Goal: Complete application form

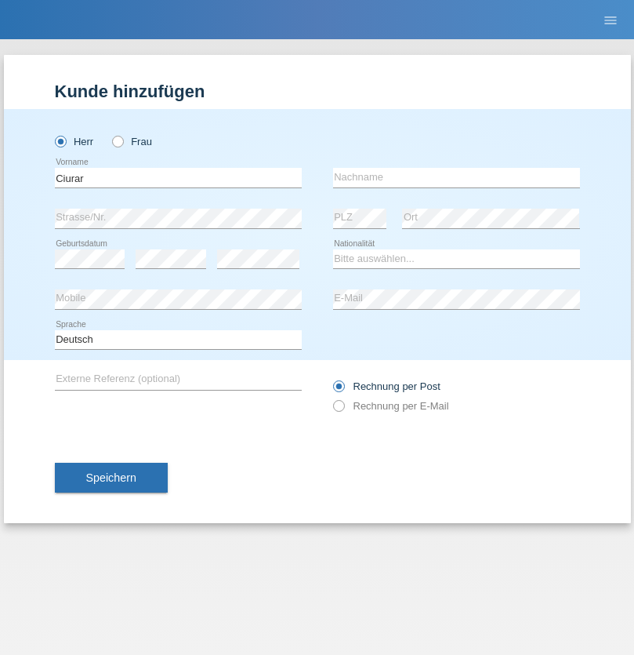
type input "Ciurar"
click at [456, 177] on input "text" at bounding box center [456, 178] width 247 height 20
type input "Florin"
select select "OM"
select select "C"
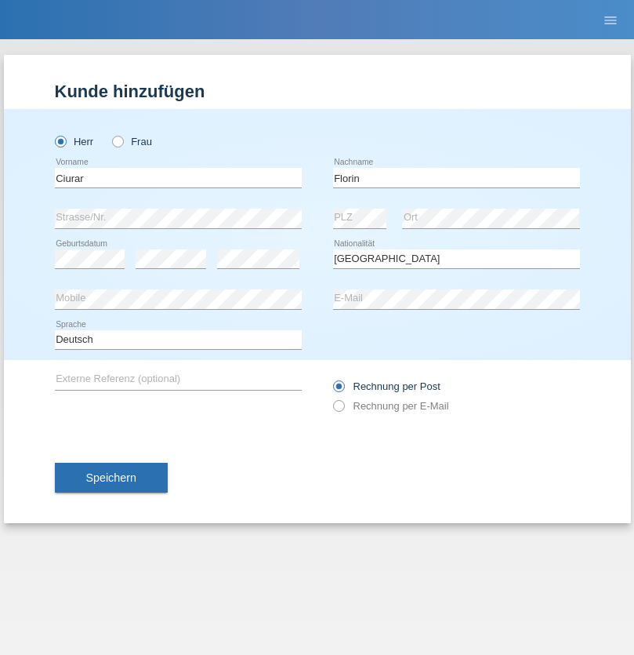
select select "04"
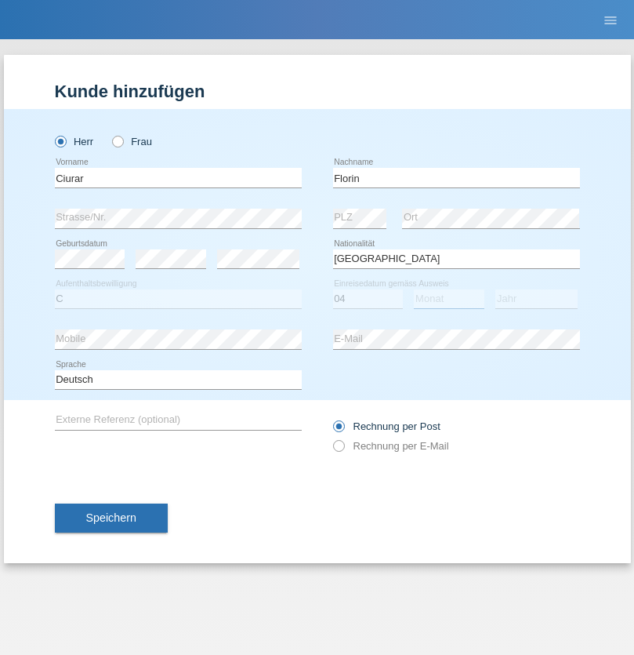
select select "09"
select select "2021"
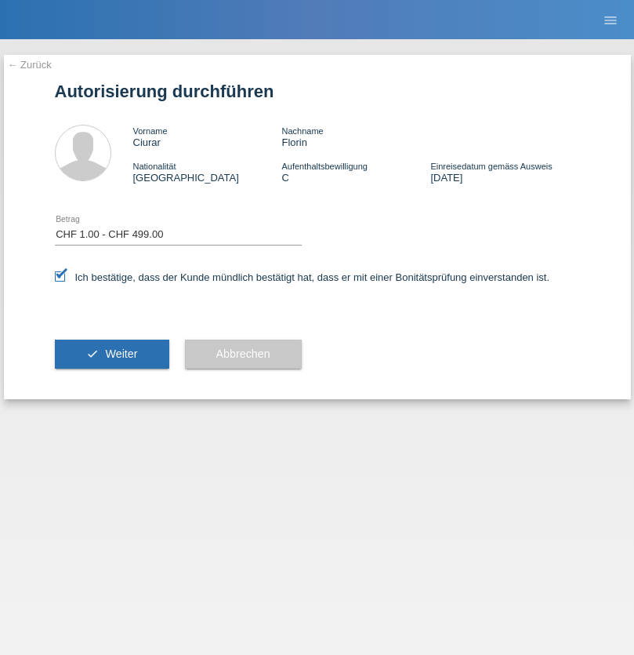
select select "1"
click at [111, 354] on span "Weiter" at bounding box center [121, 353] width 32 height 13
